Goal: Task Accomplishment & Management: Manage account settings

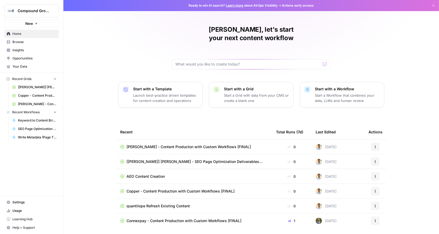
click at [45, 8] on span "Compound Growth" at bounding box center [34, 10] width 32 height 5
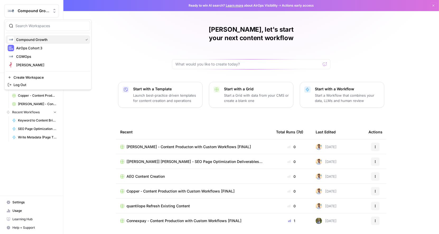
click at [38, 39] on span "Compound Growth" at bounding box center [48, 39] width 65 height 5
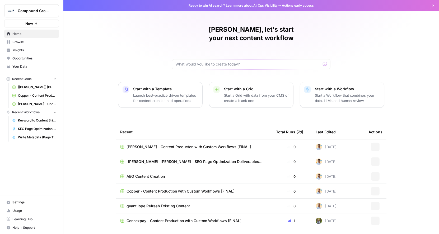
click at [38, 11] on span "Compound Growth" at bounding box center [34, 10] width 32 height 5
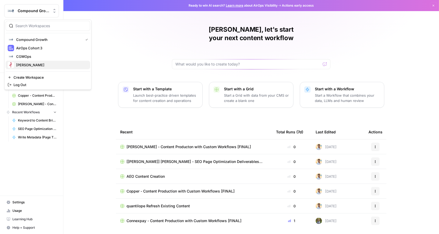
click at [32, 64] on span "[PERSON_NAME]" at bounding box center [51, 64] width 70 height 5
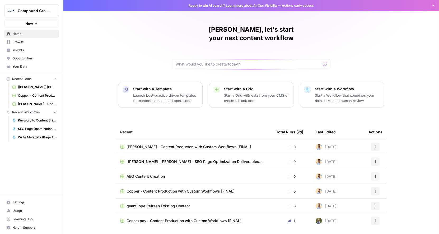
click at [41, 10] on span "Compound Growth" at bounding box center [34, 10] width 32 height 5
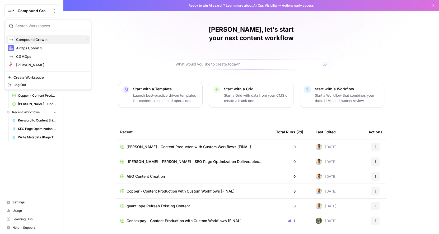
click at [32, 40] on span "Compound Growth" at bounding box center [48, 39] width 65 height 5
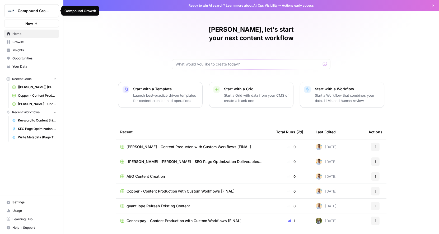
click at [30, 12] on span "Compound Growth" at bounding box center [34, 10] width 32 height 5
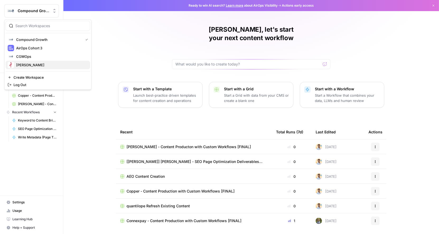
click at [29, 65] on span "[PERSON_NAME]" at bounding box center [51, 64] width 70 height 5
click at [49, 14] on button "Compound Growth" at bounding box center [31, 10] width 55 height 13
click at [37, 56] on span "CGMOps" at bounding box center [51, 56] width 70 height 5
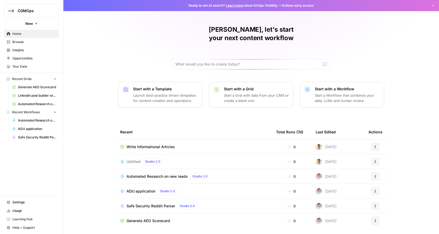
click at [41, 11] on span "CGMOps" at bounding box center [34, 10] width 32 height 5
click at [114, 37] on div "Matt, let's start your next content workflow Start with a Template Launch best-…" at bounding box center [250, 125] width 375 height 251
click at [44, 11] on span "CGMOps" at bounding box center [34, 10] width 32 height 5
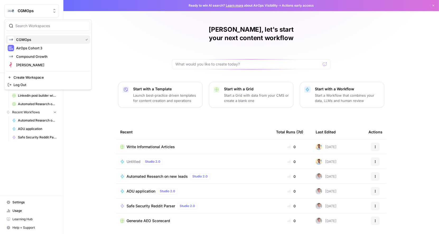
click at [32, 41] on span "CGMOps" at bounding box center [48, 39] width 65 height 5
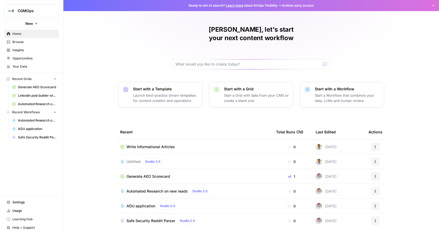
click at [15, 203] on span "Settings" at bounding box center [34, 202] width 44 height 5
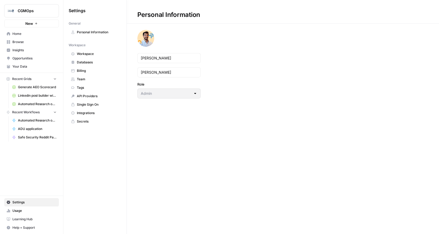
click at [88, 52] on span "Workspace" at bounding box center [98, 53] width 42 height 5
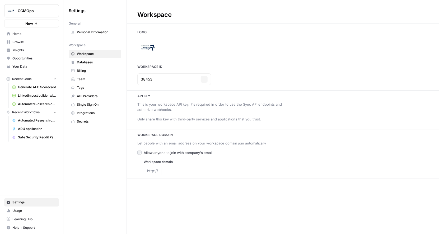
type input "compoundgrowthmarketing.com"
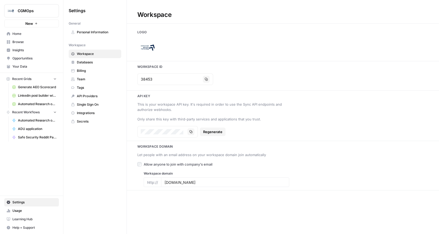
click at [87, 78] on span "Team" at bounding box center [98, 79] width 42 height 5
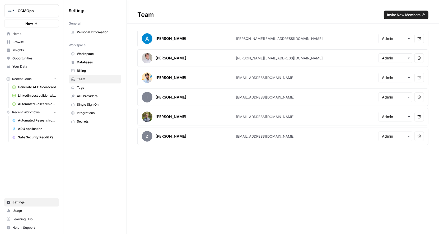
click at [19, 42] on span "Browse" at bounding box center [34, 42] width 44 height 5
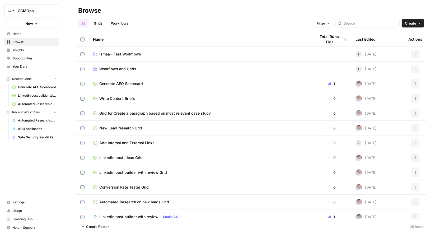
click at [20, 69] on link "Your Data" at bounding box center [31, 66] width 55 height 8
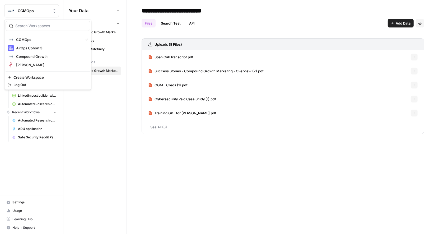
click at [27, 12] on span "CGMOps" at bounding box center [34, 10] width 32 height 5
click at [39, 56] on span "Compound Growth" at bounding box center [51, 56] width 70 height 5
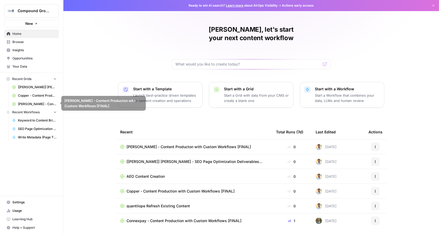
click at [39, 105] on span "[PERSON_NAME] - Content Producton with Custom Workflows [FINAL]" at bounding box center [37, 104] width 39 height 5
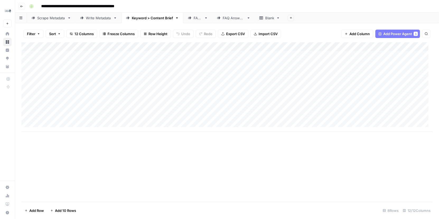
click at [98, 64] on div "Add Column" at bounding box center [226, 86] width 411 height 89
click at [102, 73] on div "Add Column" at bounding box center [226, 86] width 411 height 89
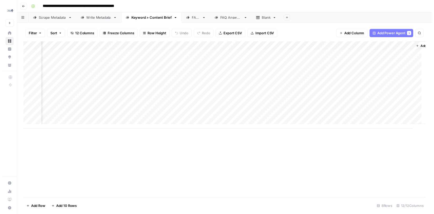
scroll to position [0, 347]
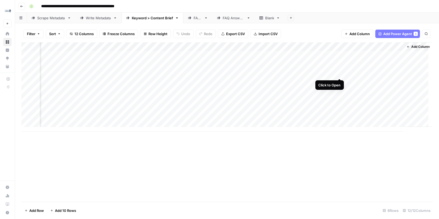
click at [339, 73] on div "Add Column" at bounding box center [226, 86] width 411 height 89
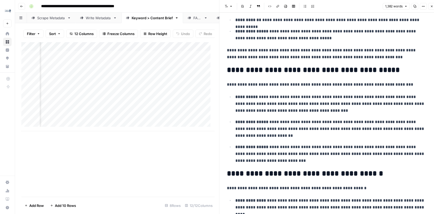
scroll to position [164, 0]
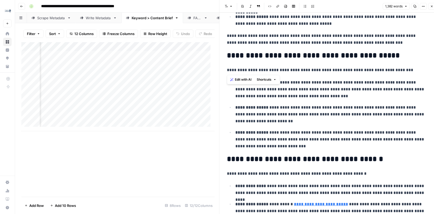
drag, startPoint x: 229, startPoint y: 56, endPoint x: 414, endPoint y: 70, distance: 185.5
click at [245, 80] on span "Edit with AI" at bounding box center [243, 79] width 17 height 5
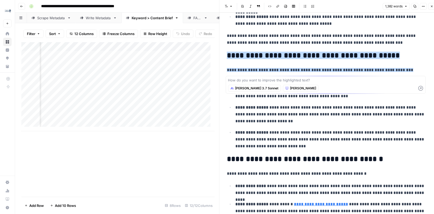
click at [281, 118] on p "**********" at bounding box center [331, 114] width 192 height 21
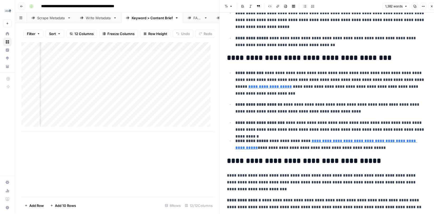
scroll to position [485, 0]
click at [292, 84] on link "**********" at bounding box center [270, 86] width 44 height 4
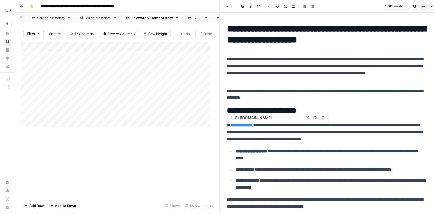
scroll to position [0, 0]
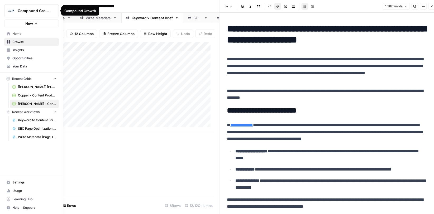
click at [28, 9] on span "Compound Growth" at bounding box center [34, 10] width 32 height 5
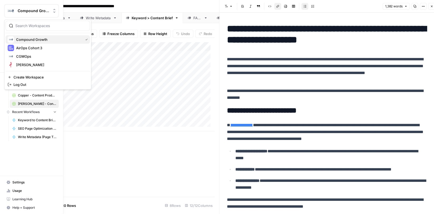
click at [36, 41] on span "Compound Growth" at bounding box center [48, 39] width 65 height 5
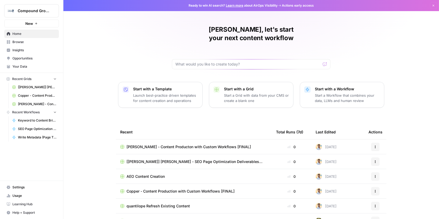
click at [39, 12] on span "Compound Growth" at bounding box center [34, 10] width 32 height 5
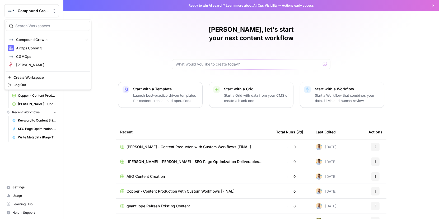
click at [144, 40] on div "[PERSON_NAME], let's start your next content workflow Start with a Template Lau…" at bounding box center [250, 125] width 375 height 251
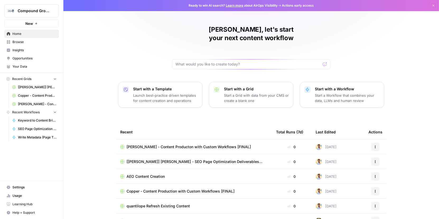
click at [25, 51] on span "Insights" at bounding box center [34, 50] width 44 height 5
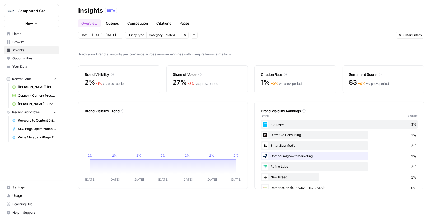
click at [19, 59] on span "Opportunities" at bounding box center [34, 58] width 44 height 5
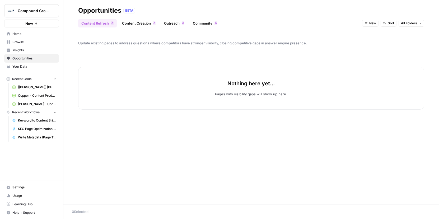
click at [21, 50] on span "Insights" at bounding box center [34, 50] width 44 height 5
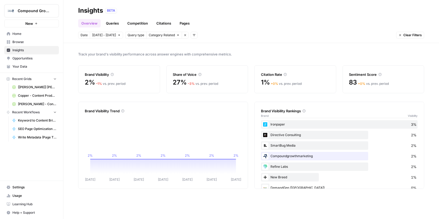
click at [25, 57] on span "Opportunities" at bounding box center [34, 58] width 44 height 5
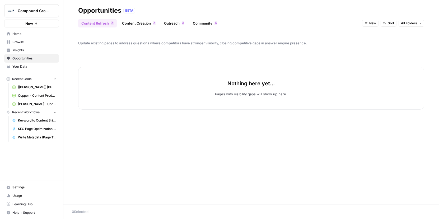
click at [148, 26] on link "Content Creation 0" at bounding box center [139, 23] width 40 height 8
click at [102, 25] on link "Content Refresh 0" at bounding box center [97, 23] width 39 height 8
click at [30, 50] on span "Insights" at bounding box center [34, 50] width 44 height 5
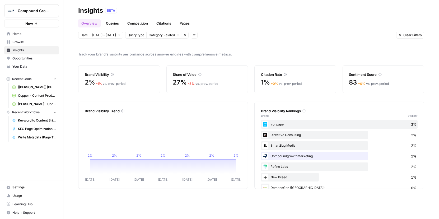
click at [111, 24] on link "Queries" at bounding box center [112, 23] width 19 height 8
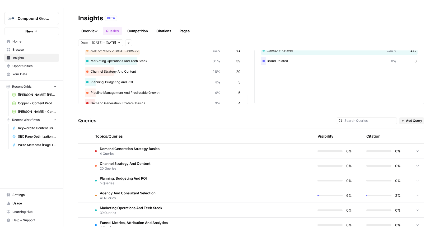
scroll to position [103, 0]
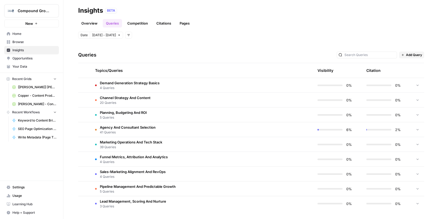
click at [26, 57] on span "Opportunities" at bounding box center [34, 58] width 44 height 5
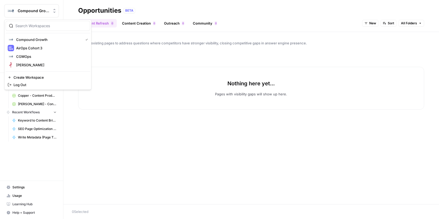
click at [34, 12] on span "Compound Growth" at bounding box center [34, 10] width 32 height 5
click at [148, 65] on div "Nothing here yet... Pages with visibility gaps will show up here." at bounding box center [251, 81] width 346 height 55
click at [26, 11] on span "Compound Growth" at bounding box center [34, 10] width 32 height 5
click at [148, 140] on div "Update existing pages to address questions where competitors have stronger visi…" at bounding box center [250, 118] width 375 height 172
